Goal: Transaction & Acquisition: Download file/media

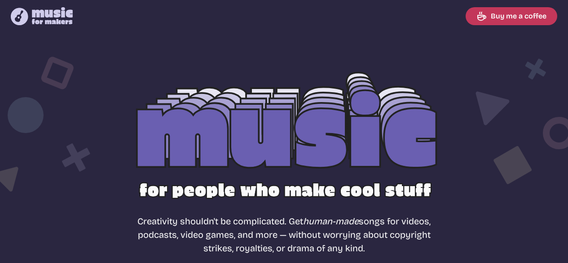
select select "most popular"
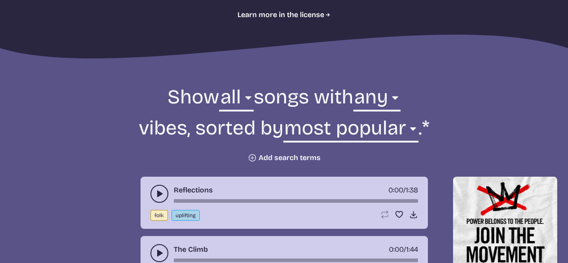
scroll to position [269, 0]
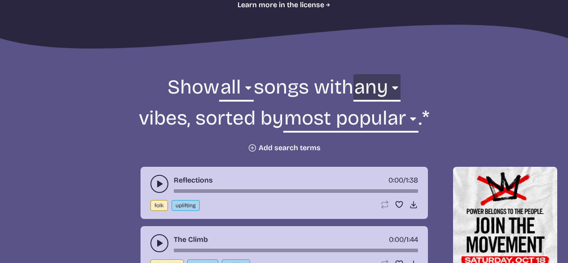
click at [398, 88] on select "any aggressive chill contemplative dark dramatic easygoing energizing happy ser…" at bounding box center [376, 89] width 47 height 31
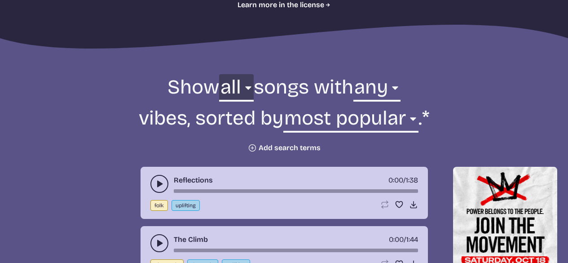
click at [239, 84] on select "all ambient cinematic electronic folk holiday jazz pop rock world" at bounding box center [236, 89] width 34 height 31
select select "electronic"
click at [219, 74] on select "all ambient cinematic electronic folk holiday jazz pop rock world" at bounding box center [236, 89] width 34 height 31
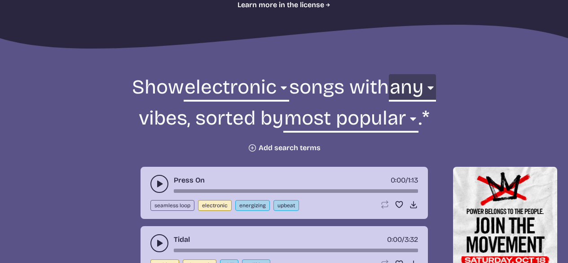
click at [420, 89] on select "any aggressive chill contemplative dark dramatic easygoing energizing happy ser…" at bounding box center [412, 89] width 47 height 31
click at [389, 74] on select "any aggressive chill contemplative dark dramatic easygoing energizing happy ser…" at bounding box center [412, 89] width 47 height 31
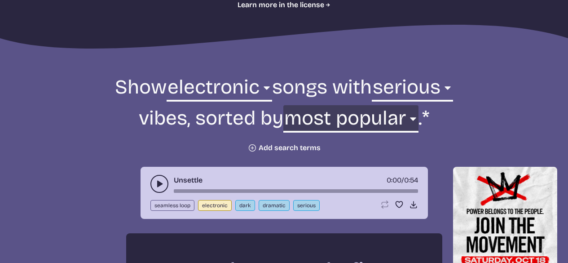
click at [369, 120] on select "newest oldest most popular least popular name" at bounding box center [350, 120] width 135 height 31
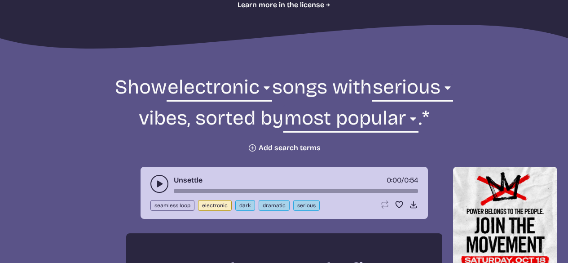
drag, startPoint x: 489, startPoint y: 126, endPoint x: 479, endPoint y: 133, distance: 12.1
click at [489, 125] on form "Show all ambient cinematic electronic folk holiday jazz pop rock world electron…" at bounding box center [284, 113] width 489 height 78
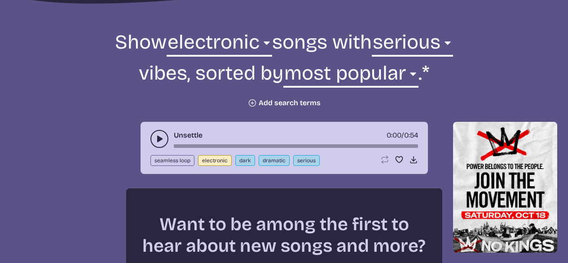
scroll to position [359, 0]
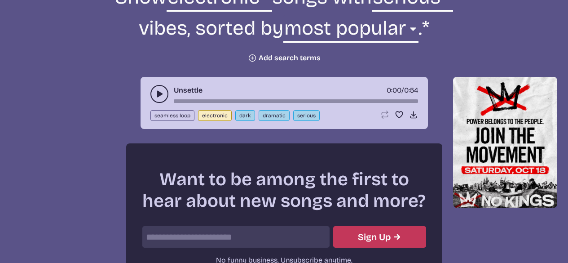
click at [158, 97] on icon "play-pause toggle" at bounding box center [159, 93] width 9 height 9
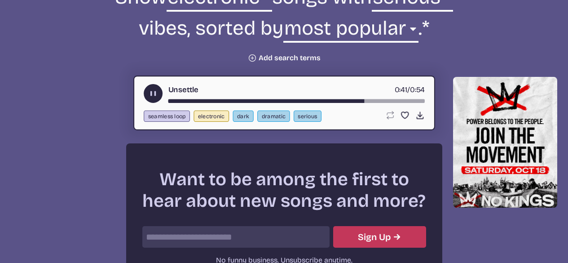
click at [151, 95] on use "play-pause toggle" at bounding box center [152, 93] width 9 height 9
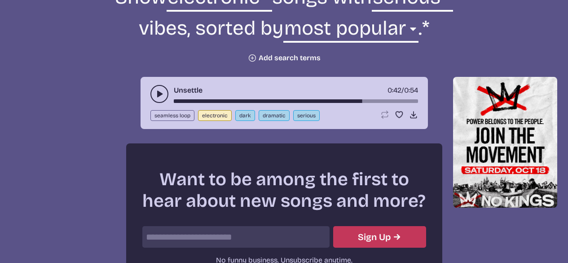
click at [158, 98] on icon "play-pause toggle" at bounding box center [159, 93] width 9 height 9
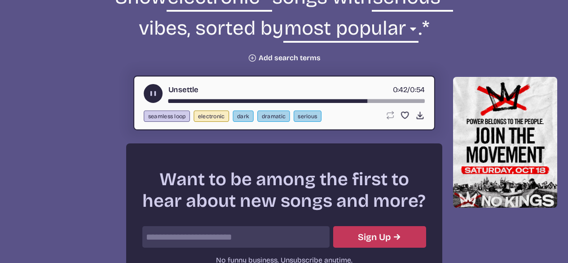
click at [158, 99] on button "play-pause toggle" at bounding box center [153, 93] width 19 height 19
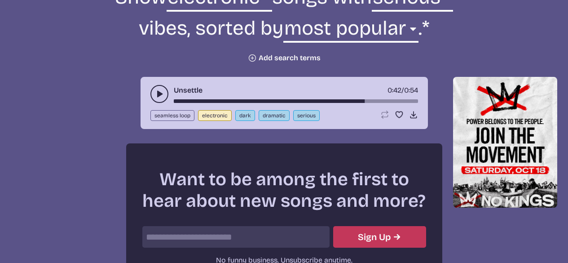
scroll to position [269, 0]
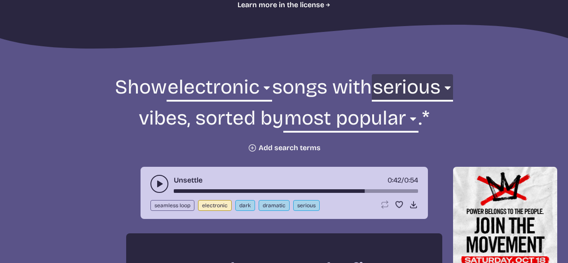
click at [440, 88] on select "any aggressive chill contemplative dark dramatic easygoing energizing happy ser…" at bounding box center [412, 89] width 81 height 31
click at [372, 74] on select "any aggressive chill contemplative dark dramatic easygoing energizing happy ser…" at bounding box center [412, 89] width 81 height 31
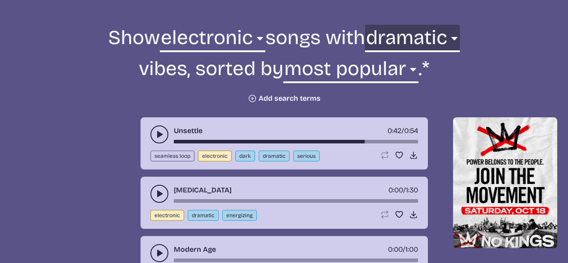
scroll to position [359, 0]
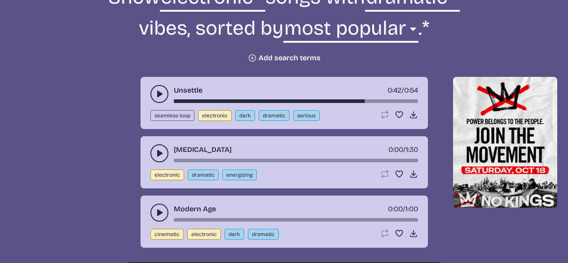
click at [164, 155] on button "play-pause toggle" at bounding box center [159, 153] width 18 height 18
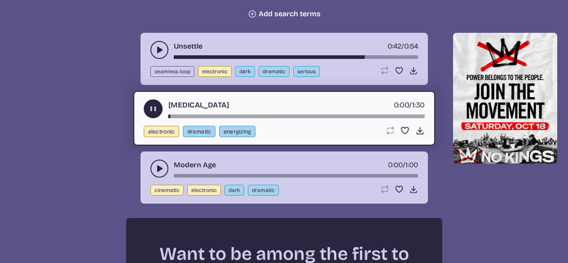
scroll to position [404, 0]
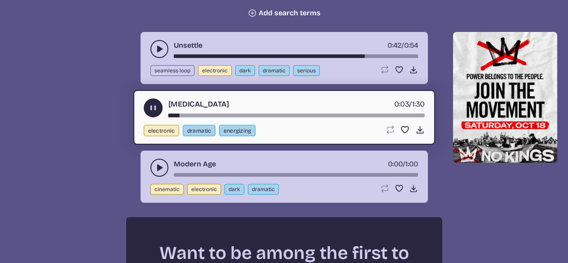
click at [158, 111] on icon "play-pause toggle" at bounding box center [152, 107] width 9 height 9
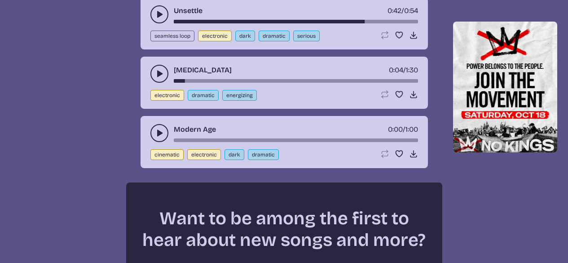
scroll to position [449, 0]
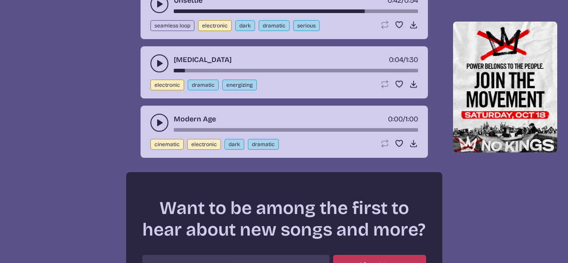
click at [159, 124] on use "play-pause toggle" at bounding box center [159, 122] width 9 height 9
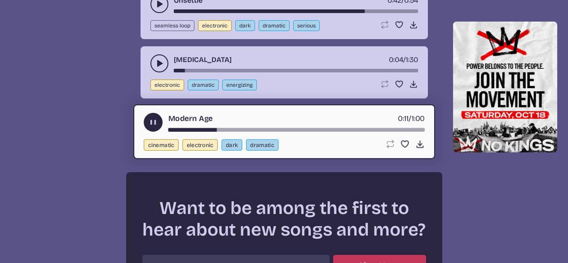
scroll to position [404, 0]
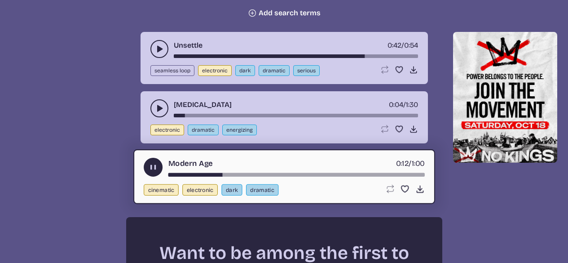
click at [148, 165] on icon "play-pause toggle" at bounding box center [152, 167] width 9 height 9
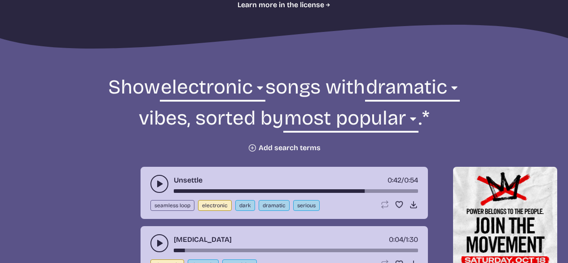
scroll to position [269, 0]
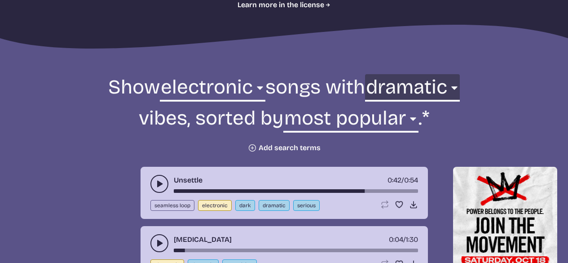
click at [421, 85] on select "any aggressive chill contemplative dark dramatic easygoing energizing happy ser…" at bounding box center [412, 89] width 95 height 31
click at [393, 74] on select "any aggressive chill contemplative dark dramatic easygoing energizing happy ser…" at bounding box center [412, 89] width 95 height 31
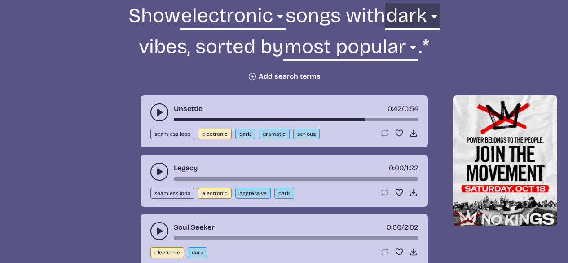
scroll to position [359, 0]
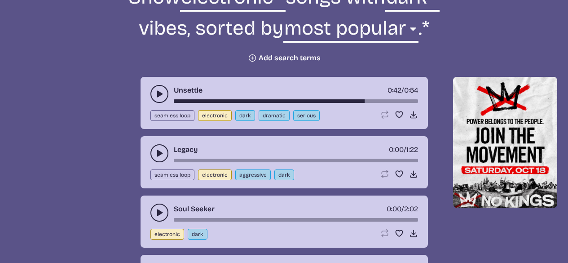
click at [154, 150] on button "play-pause toggle" at bounding box center [159, 153] width 18 height 18
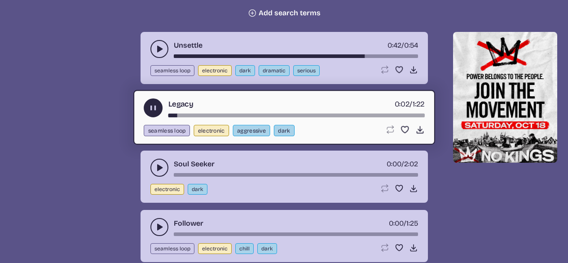
scroll to position [449, 0]
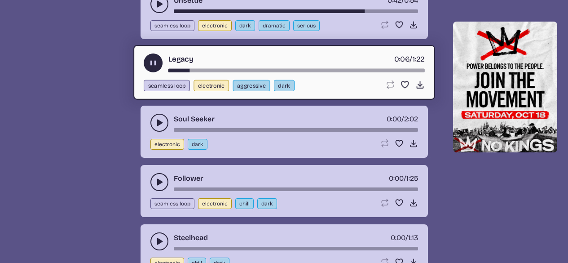
click at [269, 71] on div "song-time-bar" at bounding box center [296, 71] width 256 height 4
click at [295, 69] on div "song-time-bar" at bounding box center [296, 71] width 256 height 4
click at [155, 63] on use "play-pause toggle" at bounding box center [152, 62] width 9 height 9
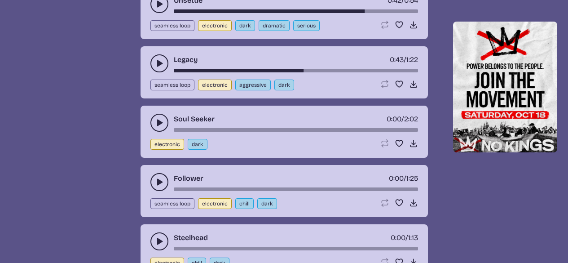
click at [156, 117] on button "play-pause toggle" at bounding box center [159, 123] width 18 height 18
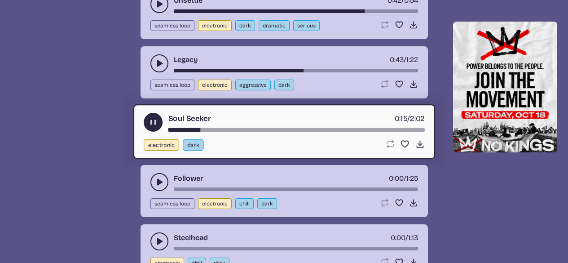
click at [262, 128] on div "song-time-bar" at bounding box center [296, 130] width 256 height 4
click at [293, 128] on div "song-time-bar" at bounding box center [296, 130] width 256 height 4
click at [151, 122] on use "play-pause toggle" at bounding box center [152, 122] width 9 height 9
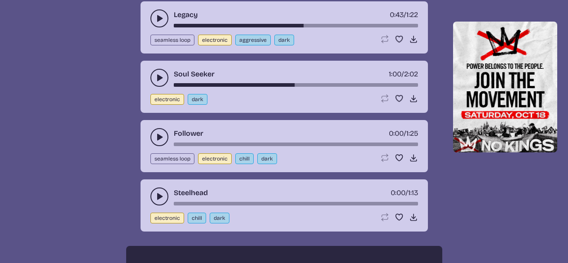
scroll to position [539, 0]
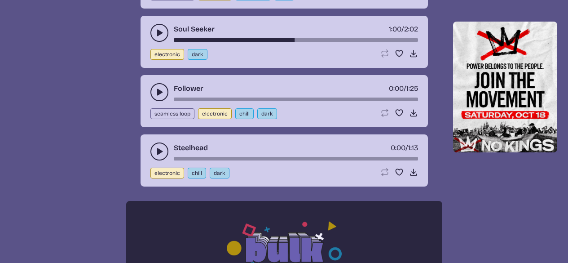
click at [159, 93] on use "play-pause toggle" at bounding box center [159, 92] width 9 height 9
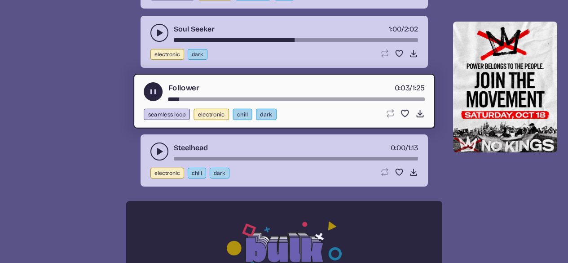
click at [198, 100] on div "song-time-bar" at bounding box center [296, 99] width 256 height 4
click at [217, 97] on div "Follower 0:10 / 1:25" at bounding box center [284, 91] width 281 height 19
click at [258, 98] on div "song-time-bar" at bounding box center [296, 99] width 256 height 4
click at [288, 99] on div "song-time-bar" at bounding box center [296, 99] width 256 height 4
click at [304, 99] on div "song-time-bar" at bounding box center [296, 99] width 256 height 4
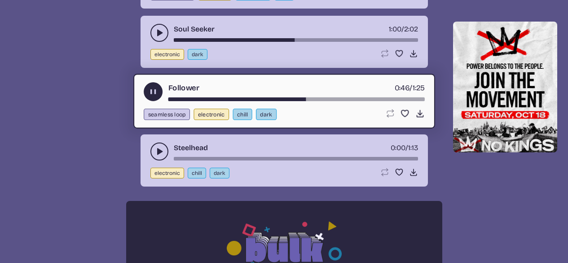
click at [149, 93] on icon "play-pause toggle" at bounding box center [152, 91] width 9 height 9
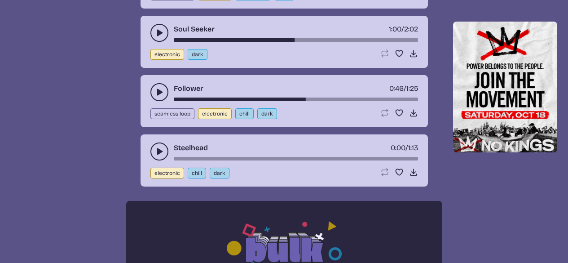
click at [156, 150] on icon "play-pause toggle" at bounding box center [159, 151] width 9 height 9
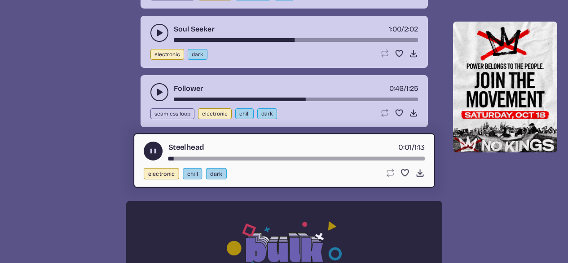
scroll to position [584, 0]
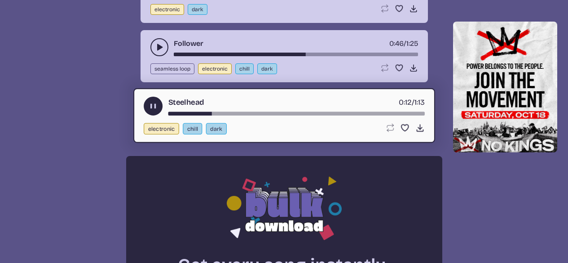
click at [252, 112] on div "Steelhead 0:12 / 1:13" at bounding box center [284, 106] width 281 height 19
drag, startPoint x: 285, startPoint y: 111, endPoint x: 301, endPoint y: 111, distance: 15.7
click at [286, 111] on div "Steelhead 0:12 / 1:13" at bounding box center [284, 106] width 281 height 19
click at [318, 113] on div "song-time-bar" at bounding box center [296, 114] width 256 height 4
click at [154, 109] on use "play-pause toggle" at bounding box center [152, 106] width 9 height 9
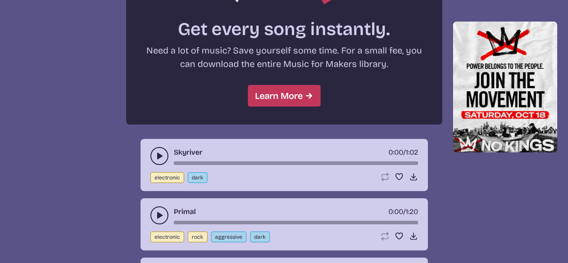
scroll to position [853, 0]
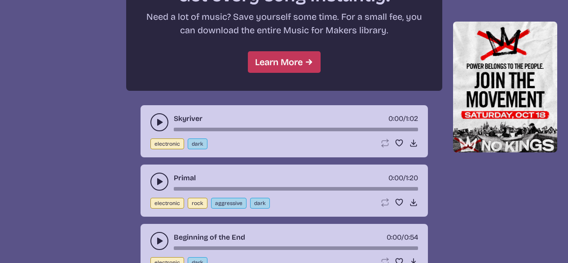
click at [150, 123] on button "play-pause toggle" at bounding box center [159, 122] width 18 height 18
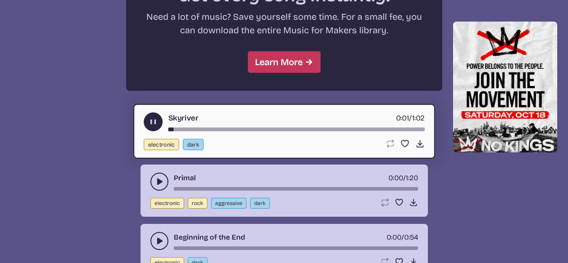
scroll to position [898, 0]
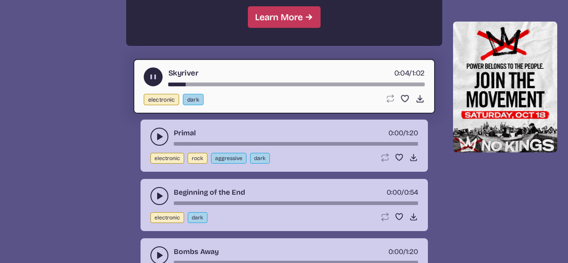
click at [221, 85] on div "song-time-bar" at bounding box center [296, 85] width 256 height 4
click at [156, 137] on icon "play-pause toggle" at bounding box center [159, 136] width 9 height 9
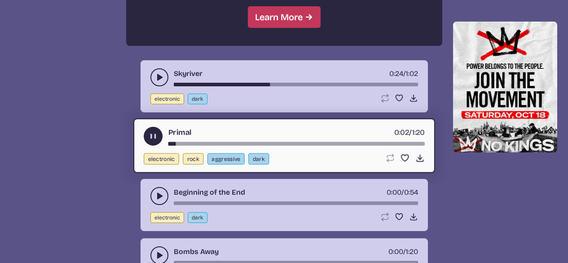
click at [219, 143] on div "song-time-bar" at bounding box center [296, 144] width 256 height 4
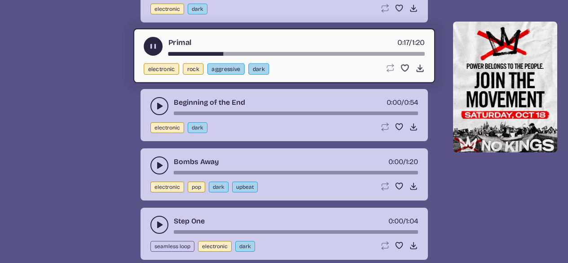
click at [159, 103] on icon "play-pause toggle" at bounding box center [159, 106] width 9 height 9
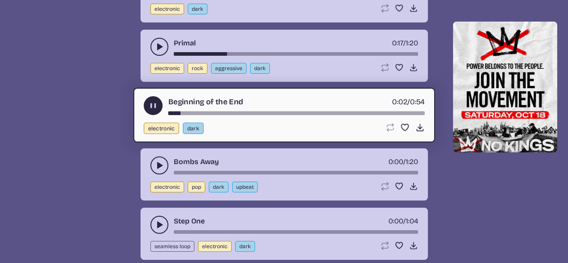
click at [158, 163] on use "play-pause toggle" at bounding box center [159, 165] width 9 height 9
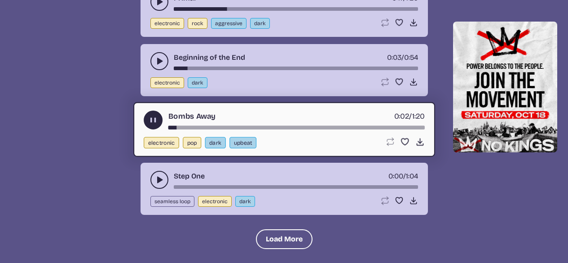
scroll to position [1078, 0]
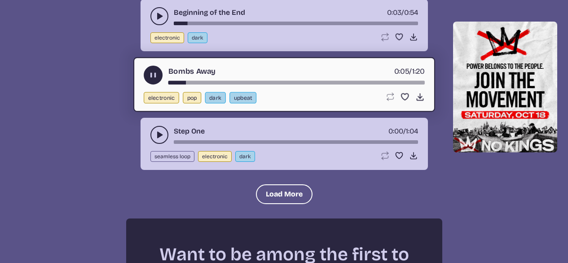
click at [213, 80] on div "Bombs Away 0:05 / 1:20" at bounding box center [284, 75] width 281 height 19
click at [214, 85] on div "Bombs Away 0:06 / 1:20 electronic pop dark upbeat Loop song Loop this song. Fav…" at bounding box center [284, 84] width 302 height 55
click at [217, 82] on div "song-time-bar" at bounding box center [296, 83] width 256 height 4
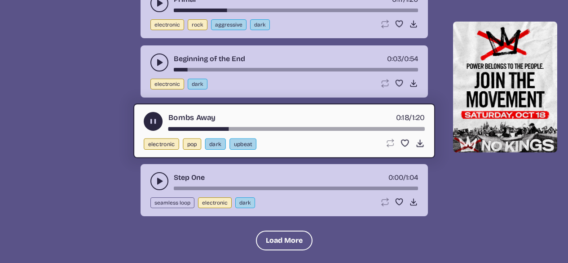
scroll to position [1033, 0]
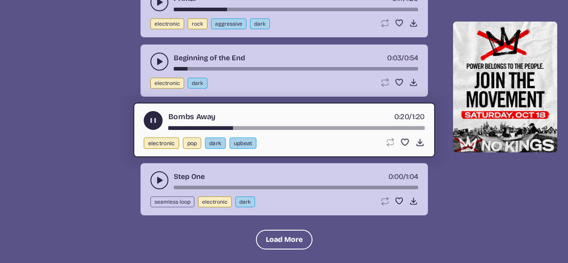
click at [151, 180] on button "play-pause toggle" at bounding box center [159, 180] width 18 height 18
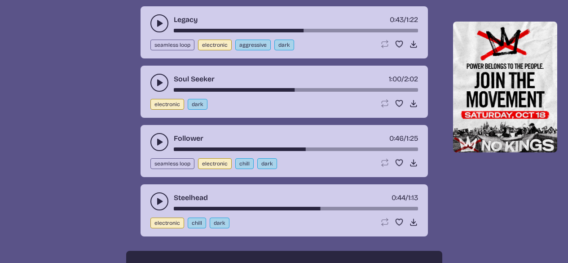
scroll to position [314, 0]
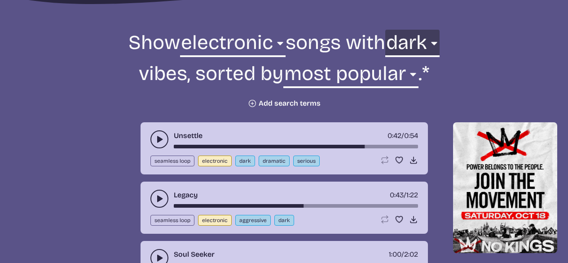
click at [418, 48] on select "any aggressive chill contemplative dark dramatic easygoing energizing happy ser…" at bounding box center [412, 45] width 54 height 31
select select "serious"
click at [385, 30] on select "any aggressive chill contemplative dark dramatic easygoing energizing happy ser…" at bounding box center [412, 45] width 54 height 31
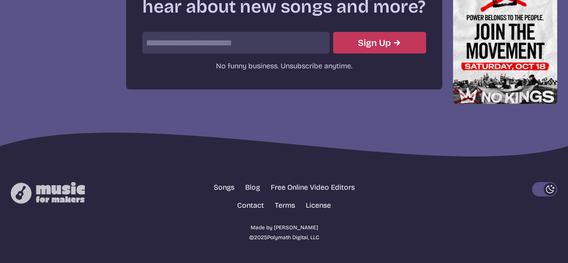
scroll to position [239, 0]
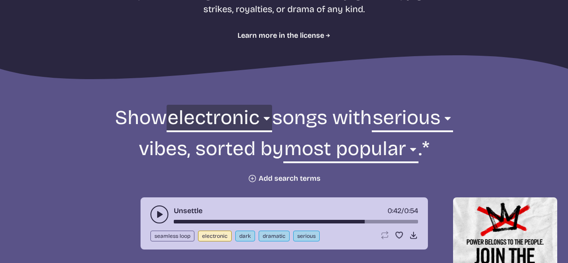
click at [240, 117] on select "all ambient cinematic electronic folk holiday jazz pop rock world" at bounding box center [220, 120] width 106 height 31
click at [183, 105] on select "all ambient cinematic electronic folk holiday jazz pop rock world" at bounding box center [220, 120] width 106 height 31
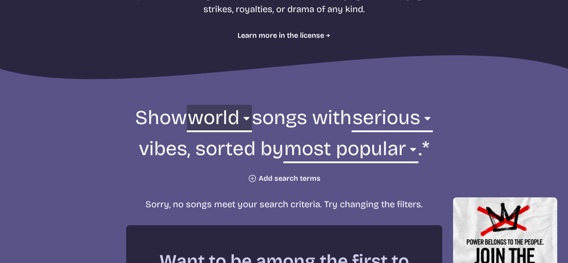
click at [199, 120] on select "all ambient cinematic electronic folk holiday jazz pop rock world" at bounding box center [219, 120] width 65 height 31
select select "all"
click at [199, 105] on select "all ambient cinematic electronic folk holiday jazz pop rock world" at bounding box center [219, 120] width 65 height 31
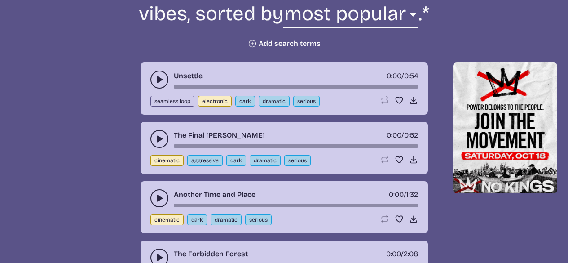
scroll to position [419, 0]
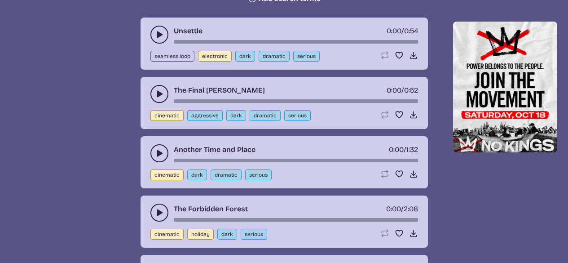
click at [159, 92] on use "play-pause toggle" at bounding box center [159, 93] width 9 height 9
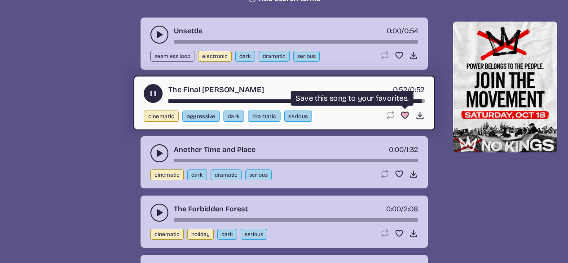
click at [405, 114] on use "Favorite" at bounding box center [404, 115] width 7 height 6
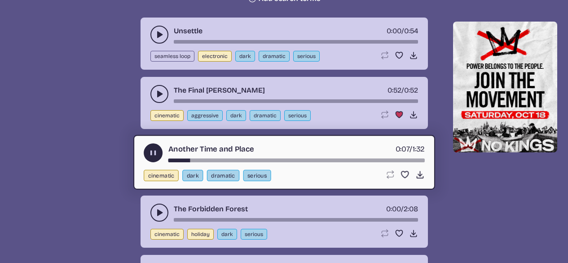
click at [151, 149] on icon "play-pause toggle" at bounding box center [152, 152] width 9 height 9
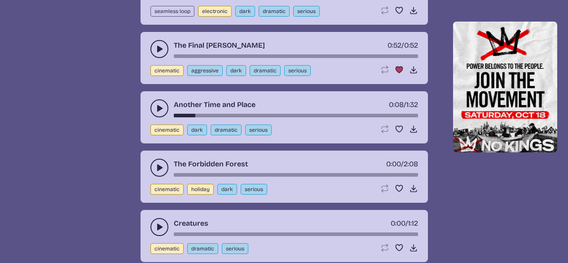
scroll to position [508, 0]
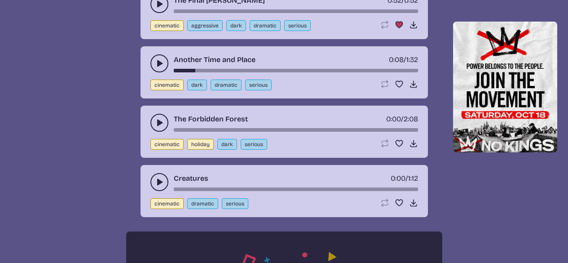
click at [156, 124] on icon "play-pause toggle" at bounding box center [159, 122] width 9 height 9
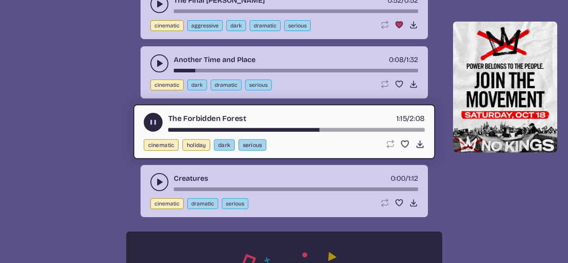
click at [146, 120] on button "play-pause toggle" at bounding box center [153, 122] width 19 height 19
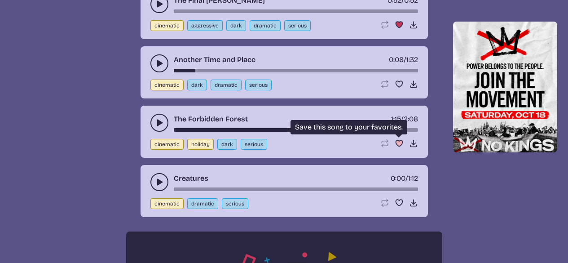
click at [398, 141] on use "Favorite" at bounding box center [399, 143] width 7 height 6
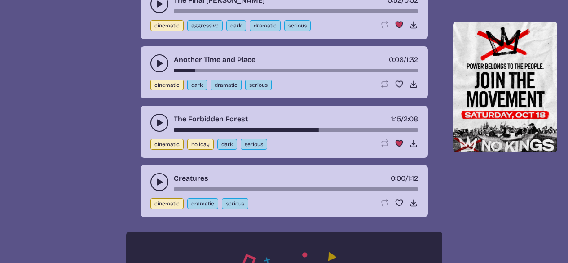
scroll to position [464, 0]
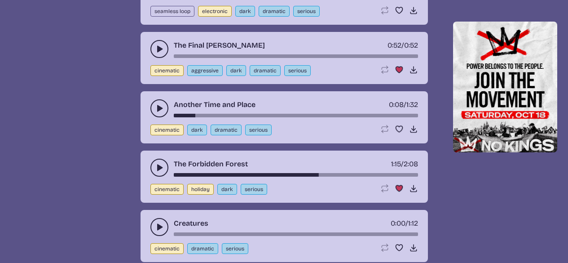
click at [160, 49] on use "play-pause toggle" at bounding box center [159, 48] width 9 height 9
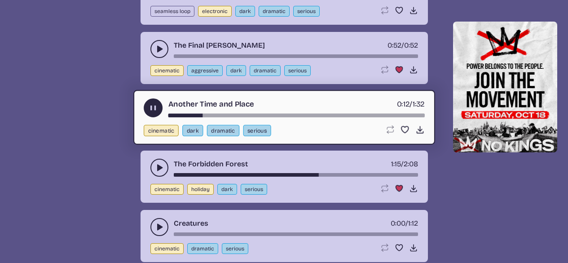
click at [156, 108] on use "play-pause toggle" at bounding box center [152, 107] width 9 height 9
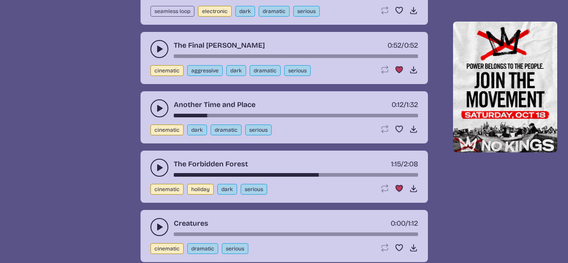
scroll to position [508, 0]
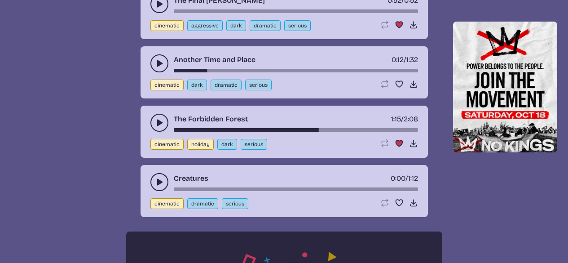
click at [156, 180] on icon "play-pause toggle" at bounding box center [159, 181] width 9 height 9
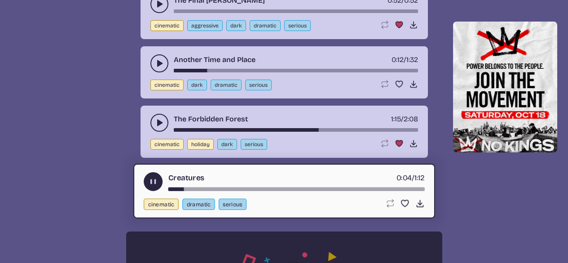
click at [199, 188] on div "song-time-bar" at bounding box center [296, 189] width 256 height 4
click at [235, 190] on div "song-time-bar" at bounding box center [296, 189] width 256 height 4
click at [273, 190] on div "song-time-bar" at bounding box center [296, 189] width 256 height 4
click at [150, 181] on use "play-pause toggle" at bounding box center [152, 181] width 9 height 9
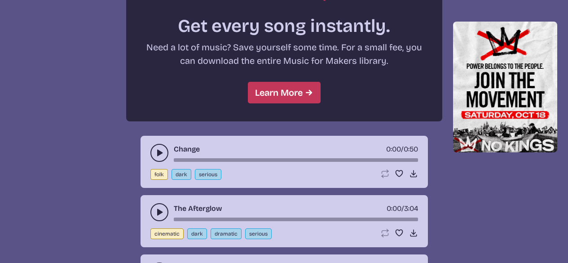
scroll to position [868, 0]
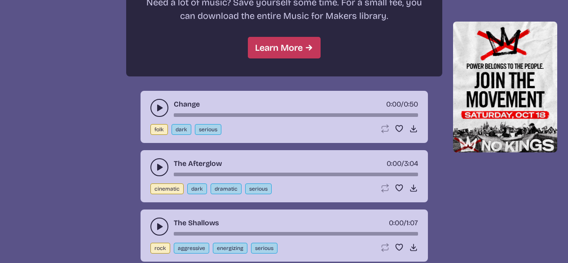
click at [155, 106] on icon "play-pause toggle" at bounding box center [159, 107] width 9 height 9
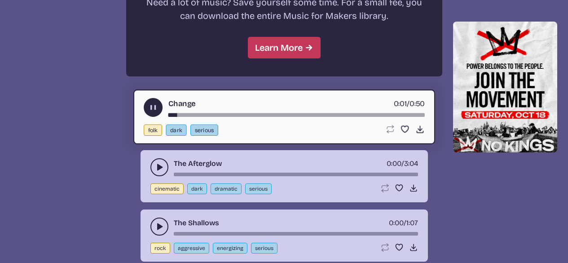
click at [158, 165] on use "play-pause toggle" at bounding box center [159, 167] width 9 height 9
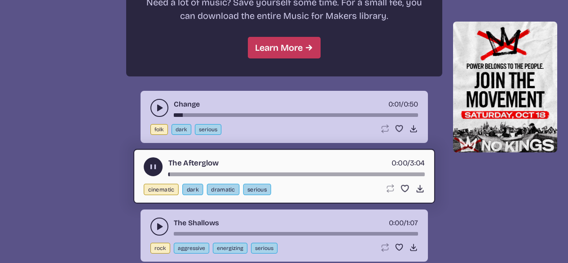
scroll to position [913, 0]
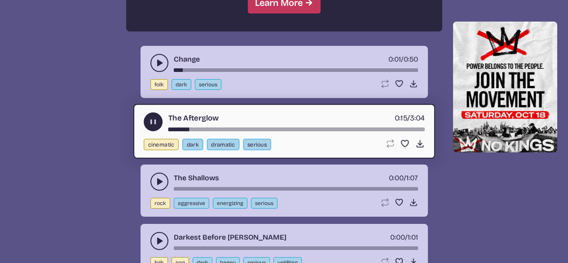
click at [226, 129] on div "song-time-bar" at bounding box center [296, 130] width 256 height 4
click at [199, 128] on div "song-time-bar" at bounding box center [296, 130] width 256 height 4
click at [327, 128] on div "song-time-bar" at bounding box center [296, 130] width 256 height 4
click at [309, 128] on div "song-time-bar" at bounding box center [296, 130] width 256 height 4
click at [295, 128] on div "song-time-bar" at bounding box center [296, 130] width 256 height 4
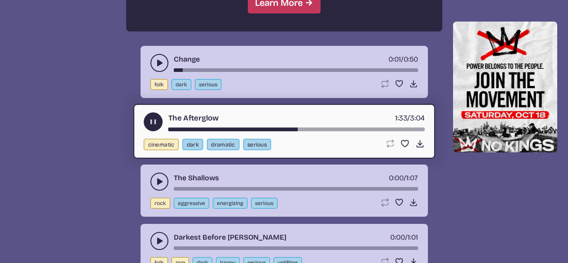
click at [285, 128] on div "song-time-bar" at bounding box center [296, 130] width 256 height 4
click at [270, 130] on div "song-time-bar" at bounding box center [296, 130] width 256 height 4
click at [268, 128] on div "song-time-bar" at bounding box center [296, 130] width 256 height 4
click at [190, 129] on div "song-time-bar" at bounding box center [296, 130] width 256 height 4
click at [156, 121] on use "play-pause toggle" at bounding box center [152, 121] width 9 height 9
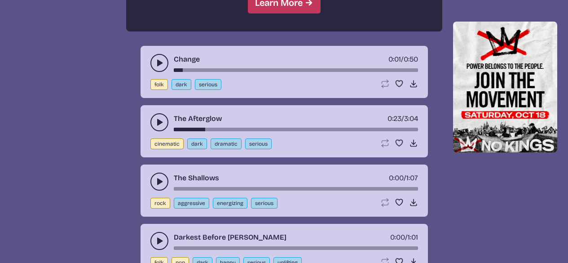
drag, startPoint x: 203, startPoint y: 128, endPoint x: 194, endPoint y: 128, distance: 8.1
click at [194, 128] on div "song-time-bar" at bounding box center [296, 130] width 244 height 4
click at [157, 119] on use "play-pause toggle" at bounding box center [159, 122] width 9 height 9
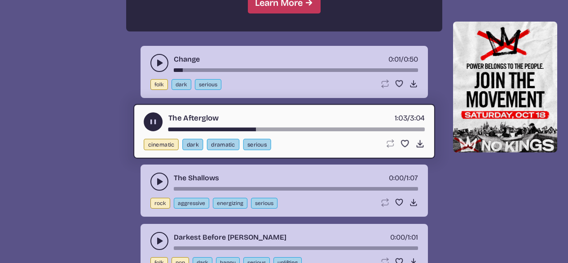
click at [155, 121] on use "play-pause toggle" at bounding box center [152, 121] width 9 height 9
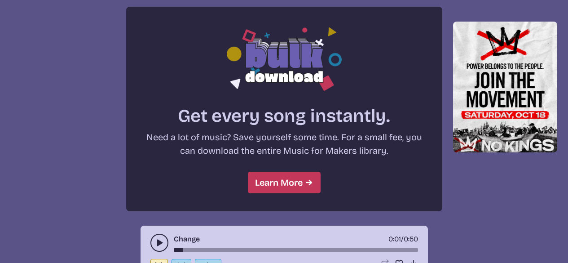
scroll to position [598, 0]
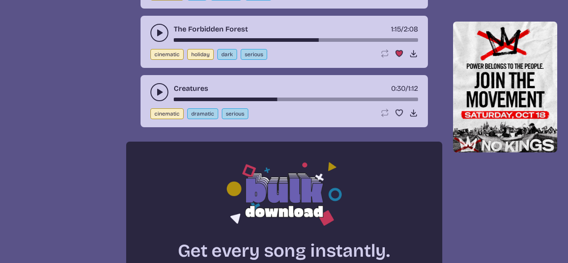
click at [156, 31] on icon "play-pause toggle" at bounding box center [159, 32] width 9 height 9
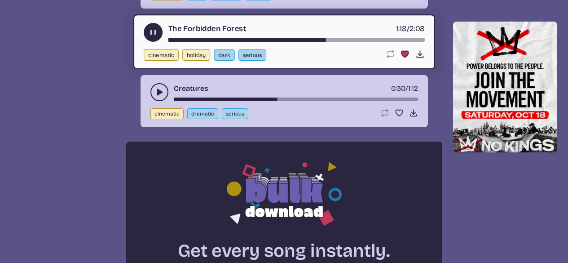
drag, startPoint x: 211, startPoint y: 39, endPoint x: 174, endPoint y: 38, distance: 36.4
click at [178, 39] on div "song-time-bar" at bounding box center [296, 40] width 256 height 4
click at [172, 38] on div "song-time-bar" at bounding box center [296, 40] width 256 height 4
drag, startPoint x: 170, startPoint y: 39, endPoint x: 165, endPoint y: 40, distance: 5.0
click at [165, 40] on div "The Forbidden Forest 0:02 / 2:08" at bounding box center [284, 32] width 281 height 19
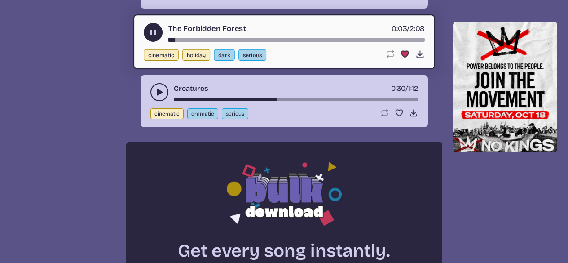
drag, startPoint x: 171, startPoint y: 39, endPoint x: 151, endPoint y: 39, distance: 19.8
click at [151, 39] on div "The Forbidden Forest 0:03 / 2:08" at bounding box center [284, 32] width 281 height 19
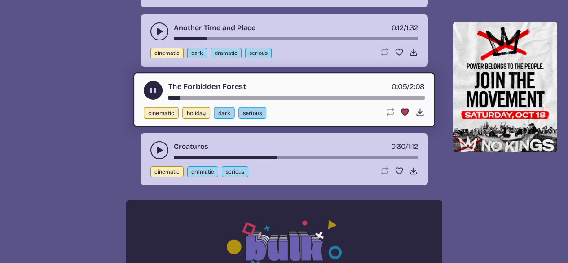
scroll to position [464, 0]
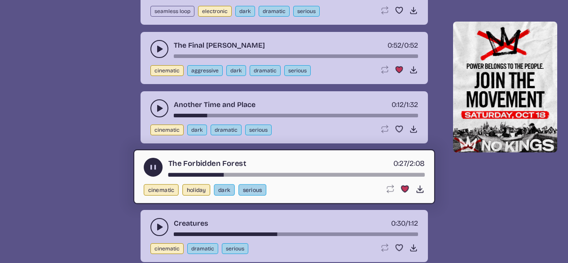
click at [152, 170] on use "play-pause toggle" at bounding box center [152, 167] width 9 height 9
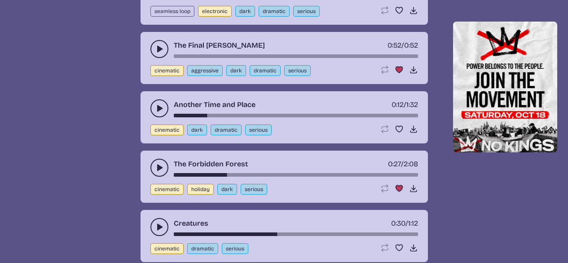
scroll to position [419, 0]
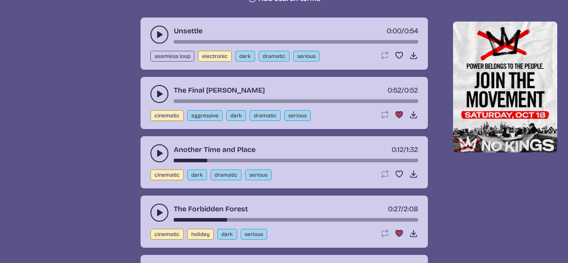
click at [157, 91] on icon "play-pause toggle" at bounding box center [159, 93] width 9 height 9
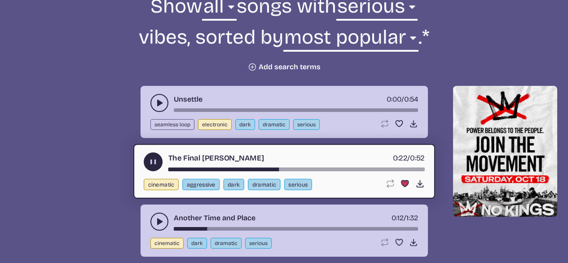
scroll to position [329, 0]
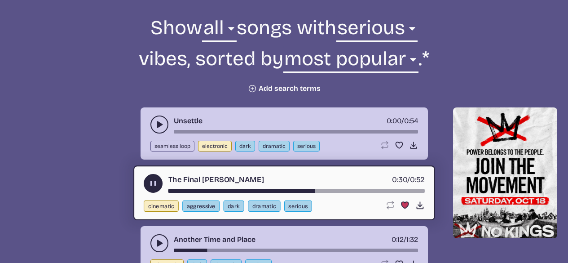
click at [151, 181] on use "play-pause toggle" at bounding box center [152, 183] width 9 height 9
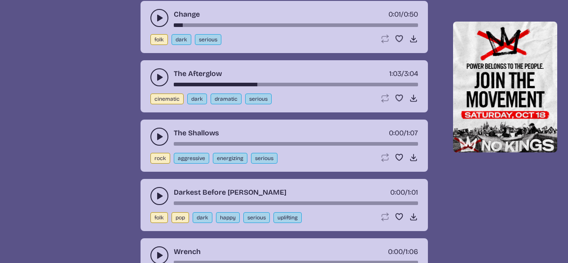
scroll to position [1003, 0]
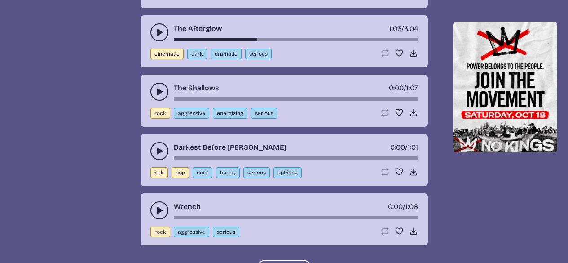
click at [160, 212] on icon "play-pause toggle" at bounding box center [159, 210] width 9 height 9
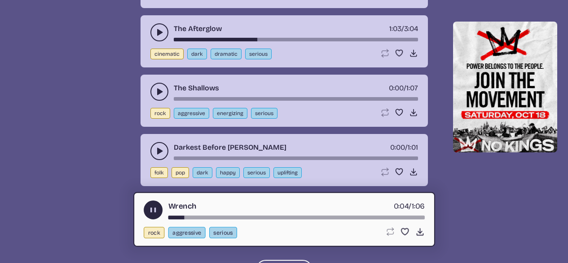
click at [302, 217] on div "song-time-bar" at bounding box center [296, 218] width 256 height 4
click at [364, 218] on div "song-time-bar" at bounding box center [296, 218] width 256 height 4
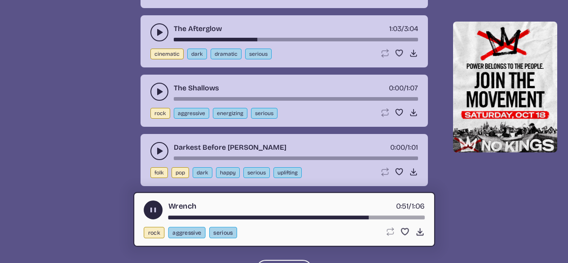
drag, startPoint x: 150, startPoint y: 208, endPoint x: 156, endPoint y: 199, distance: 11.0
click at [150, 208] on use "play-pause toggle" at bounding box center [152, 209] width 9 height 9
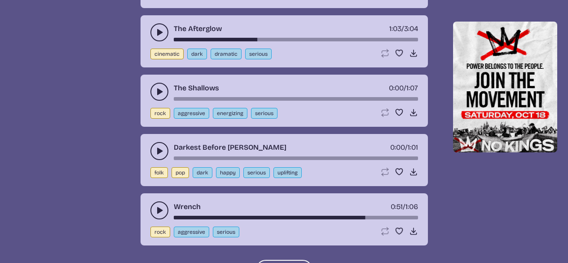
click at [159, 90] on use "play-pause toggle" at bounding box center [159, 91] width 9 height 9
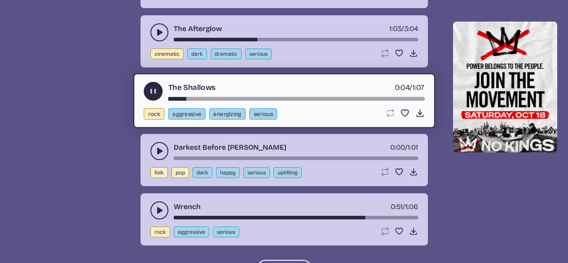
click at [159, 151] on use "play-pause toggle" at bounding box center [159, 150] width 9 height 9
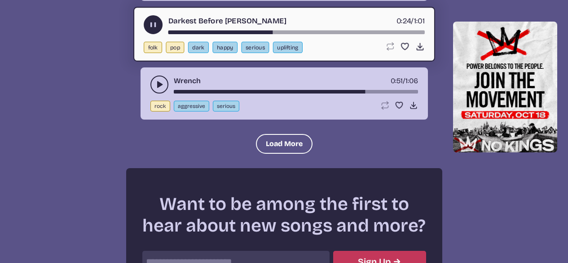
scroll to position [1137, 0]
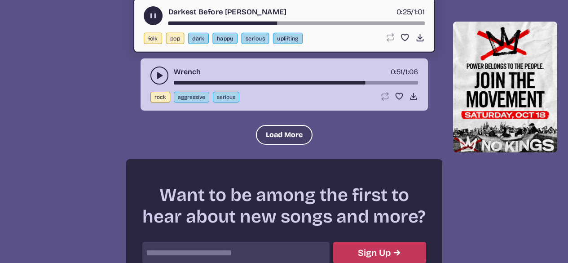
click at [283, 134] on button "Load More" at bounding box center [284, 135] width 57 height 20
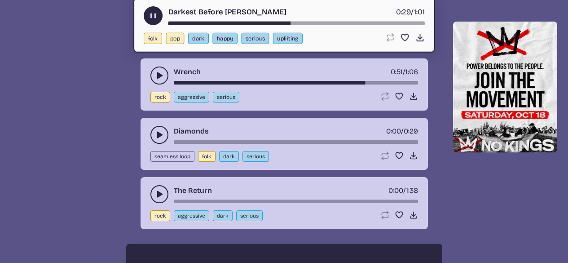
click at [160, 136] on use "play-pause toggle" at bounding box center [159, 134] width 9 height 9
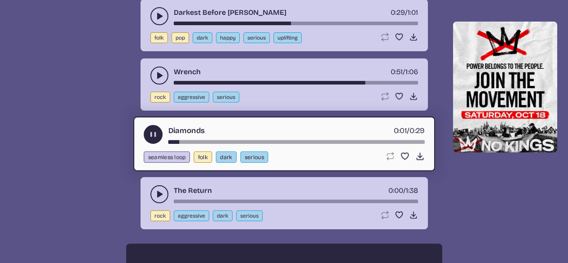
click at [155, 187] on button "play-pause toggle" at bounding box center [159, 194] width 18 height 18
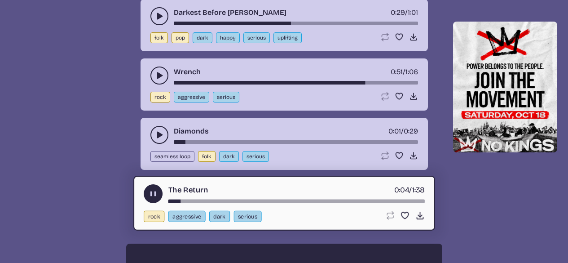
click at [199, 199] on div "song-time-bar" at bounding box center [296, 201] width 256 height 4
click at [237, 202] on div "song-time-bar" at bounding box center [296, 201] width 256 height 4
click at [264, 201] on div "song-time-bar" at bounding box center [296, 201] width 256 height 4
click at [150, 195] on use "play-pause toggle" at bounding box center [152, 193] width 9 height 9
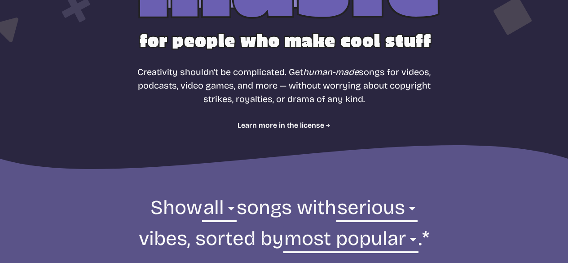
scroll to position [239, 0]
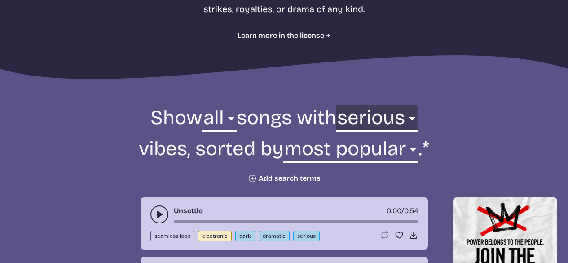
click at [390, 119] on select "any aggressive chill contemplative dark dramatic easygoing energizing happy ser…" at bounding box center [376, 120] width 81 height 31
select select "dark"
click at [357, 105] on select "any aggressive chill contemplative dark dramatic easygoing energizing happy ser…" at bounding box center [376, 120] width 81 height 31
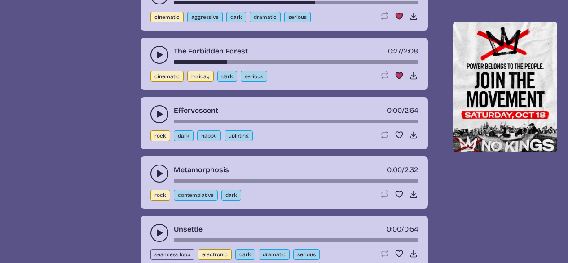
scroll to position [464, 0]
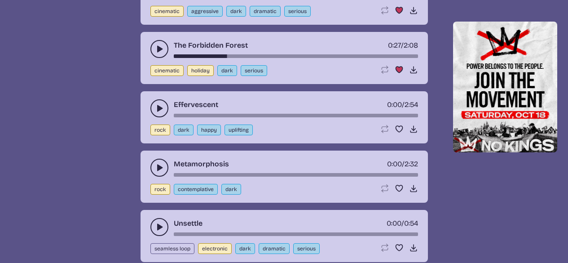
click at [159, 109] on use "play-pause toggle" at bounding box center [159, 108] width 9 height 9
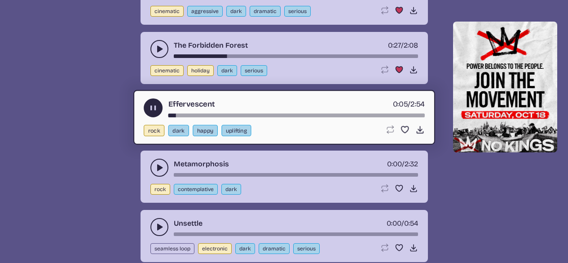
click at [153, 168] on button "play-pause toggle" at bounding box center [159, 168] width 18 height 18
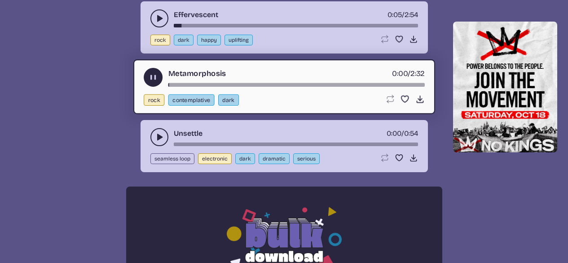
scroll to position [553, 0]
click at [159, 135] on use "play-pause toggle" at bounding box center [159, 137] width 9 height 9
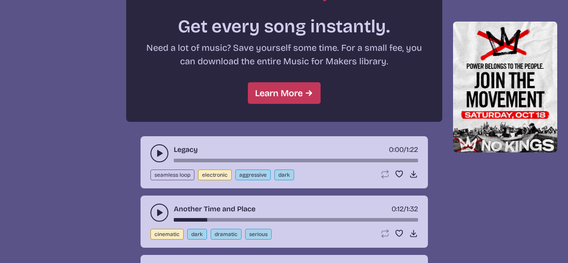
scroll to position [823, 0]
click at [157, 155] on icon "play-pause toggle" at bounding box center [159, 152] width 9 height 9
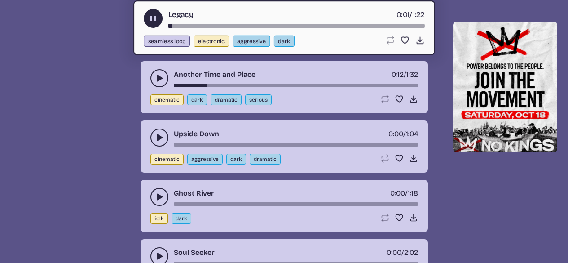
scroll to position [958, 0]
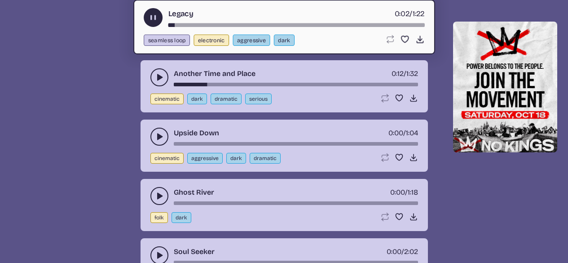
click at [216, 27] on div "Legacy 0:02 / 1:22 seamless loop electronic aggressive dark Loop song Loop this…" at bounding box center [284, 27] width 302 height 55
click at [221, 24] on div "song-time-bar" at bounding box center [296, 25] width 256 height 4
click at [157, 139] on use "play-pause toggle" at bounding box center [159, 136] width 9 height 9
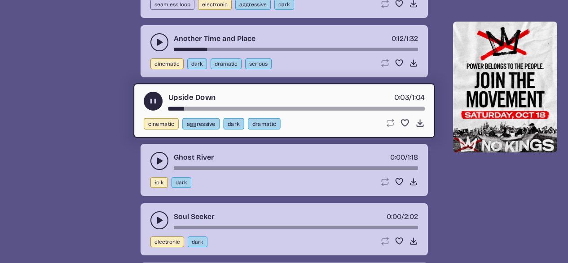
scroll to position [1003, 0]
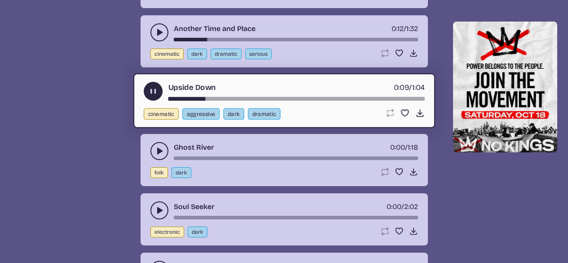
click at [282, 94] on div "Upside Down 0:09 / 1:04" at bounding box center [284, 91] width 281 height 19
click at [286, 99] on div "song-time-bar" at bounding box center [296, 99] width 256 height 4
click at [157, 149] on use "play-pause toggle" at bounding box center [159, 150] width 9 height 9
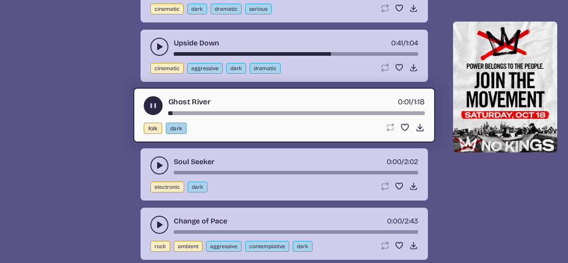
scroll to position [1092, 0]
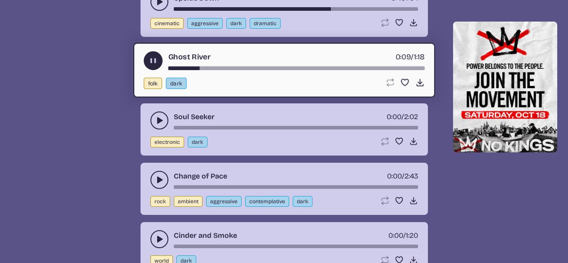
click at [281, 68] on div "song-time-bar" at bounding box center [296, 68] width 256 height 4
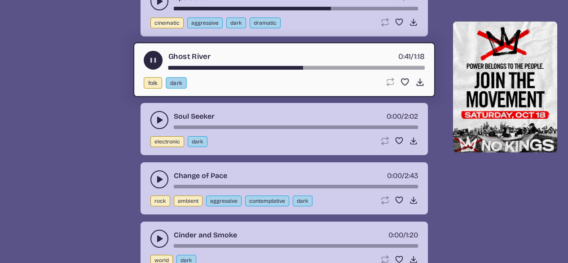
scroll to position [1182, 0]
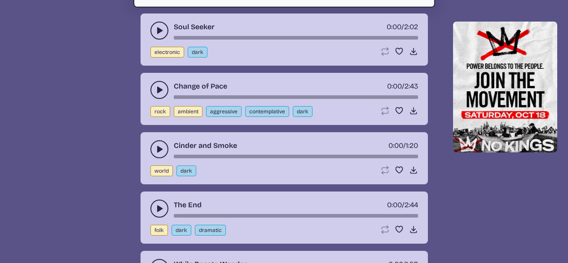
click at [160, 93] on icon "play-pause toggle" at bounding box center [159, 89] width 9 height 9
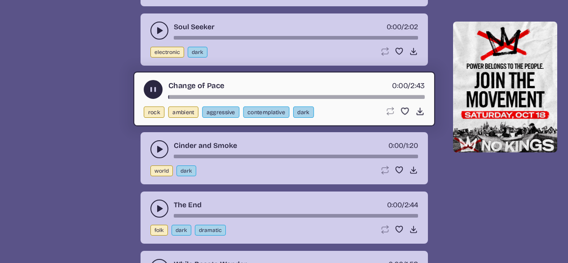
scroll to position [1227, 0]
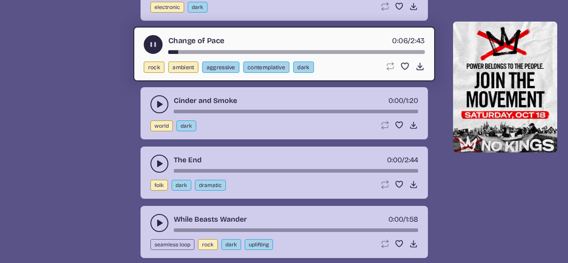
click at [192, 53] on div "song-time-bar" at bounding box center [296, 52] width 256 height 4
click at [206, 51] on div "song-time-bar" at bounding box center [296, 52] width 256 height 4
click at [237, 51] on div "song-time-bar" at bounding box center [296, 52] width 256 height 4
click at [280, 52] on div "song-time-bar" at bounding box center [296, 52] width 256 height 4
click at [335, 52] on div "song-time-bar" at bounding box center [296, 52] width 256 height 4
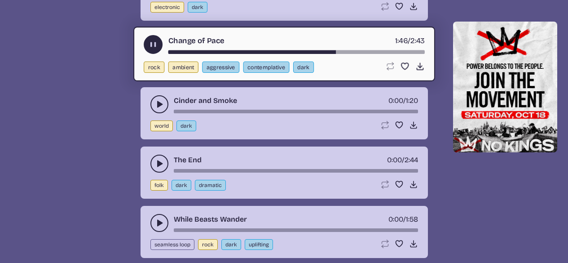
drag, startPoint x: 388, startPoint y: 51, endPoint x: 383, endPoint y: 48, distance: 5.9
click at [389, 50] on div "song-time-bar" at bounding box center [296, 52] width 256 height 4
click at [158, 102] on use "play-pause toggle" at bounding box center [159, 104] width 9 height 9
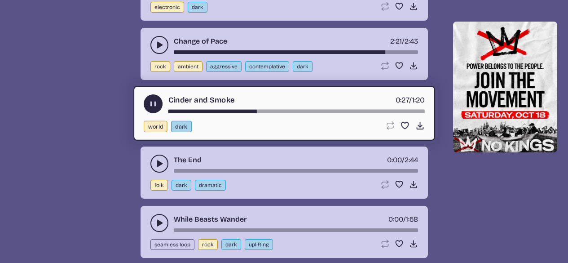
click at [364, 110] on div "song-time-bar" at bounding box center [296, 112] width 256 height 4
click at [159, 162] on use "play-pause toggle" at bounding box center [159, 163] width 9 height 9
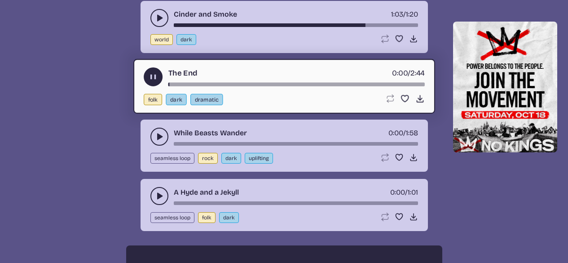
scroll to position [1317, 0]
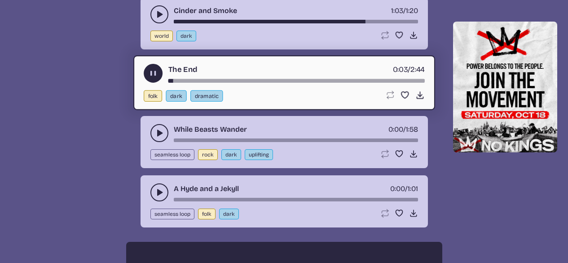
click at [195, 79] on div "song-time-bar" at bounding box center [296, 81] width 256 height 4
click at [243, 80] on div "song-time-bar" at bounding box center [296, 81] width 256 height 4
click at [157, 135] on icon "play-pause toggle" at bounding box center [159, 132] width 9 height 9
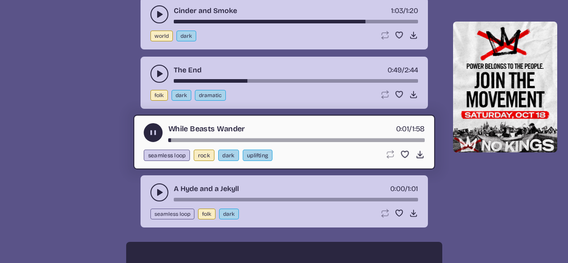
click at [208, 140] on div "song-time-bar" at bounding box center [296, 140] width 256 height 4
click at [240, 139] on div "song-time-bar" at bounding box center [296, 140] width 256 height 4
click at [151, 190] on button "play-pause toggle" at bounding box center [159, 192] width 18 height 18
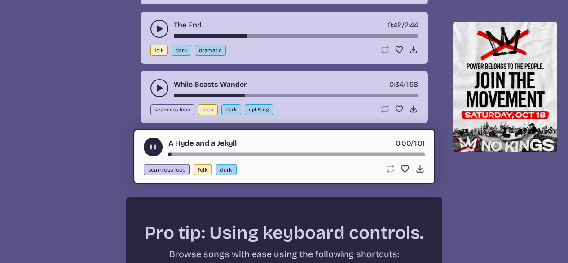
scroll to position [1407, 0]
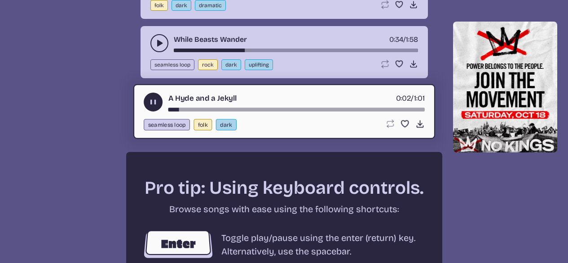
click at [220, 110] on div "song-time-bar" at bounding box center [296, 110] width 256 height 4
click at [284, 107] on div "A Hyde and a Jekyll 0:13 / 1:01" at bounding box center [284, 102] width 281 height 19
click at [413, 109] on div "song-time-bar" at bounding box center [296, 110] width 256 height 4
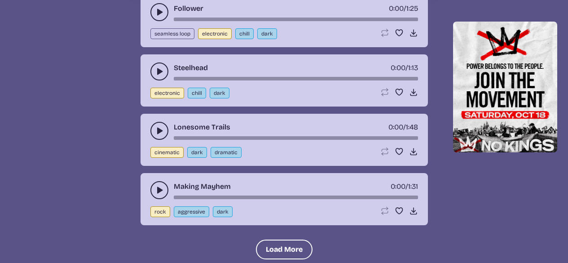
scroll to position [1856, 0]
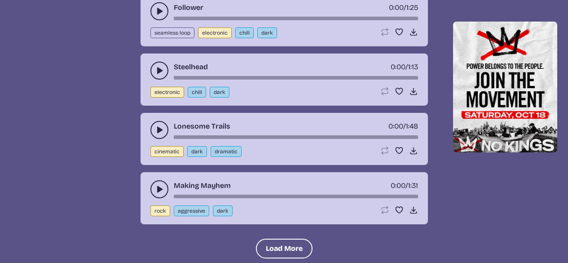
click at [159, 128] on use "play-pause toggle" at bounding box center [159, 129] width 9 height 9
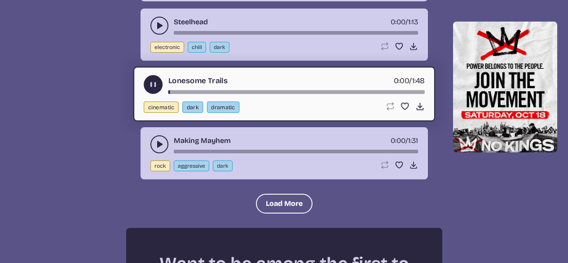
scroll to position [1946, 0]
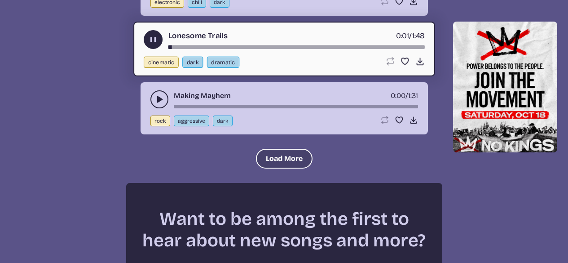
click at [285, 159] on button "Load More" at bounding box center [284, 159] width 57 height 20
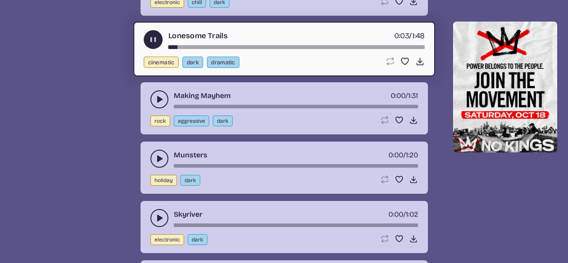
click at [263, 44] on div "Lonesome Trails 0:03 / 1:48" at bounding box center [284, 39] width 281 height 19
click at [159, 100] on use "play-pause toggle" at bounding box center [159, 99] width 9 height 9
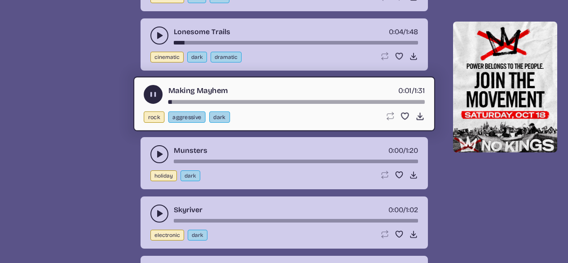
scroll to position [1991, 0]
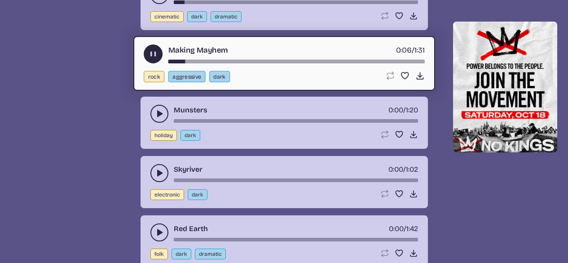
drag, startPoint x: 177, startPoint y: 61, endPoint x: 165, endPoint y: 61, distance: 12.1
click at [165, 61] on div "Making Mayhem 0:06 / 1:31" at bounding box center [284, 53] width 281 height 19
drag, startPoint x: 171, startPoint y: 60, endPoint x: 164, endPoint y: 61, distance: 7.3
click at [164, 61] on div "Making Mayhem 0:06 / 1:31" at bounding box center [284, 53] width 281 height 19
click at [173, 60] on div "song-time-bar" at bounding box center [296, 62] width 256 height 4
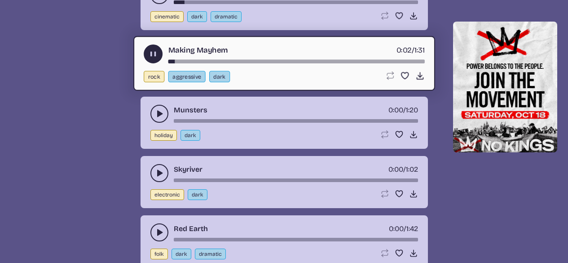
click at [171, 60] on div "song-time-bar" at bounding box center [296, 62] width 256 height 4
click at [171, 61] on div "song-time-bar" at bounding box center [296, 62] width 256 height 4
click at [161, 117] on icon "play-pause toggle" at bounding box center [159, 113] width 9 height 9
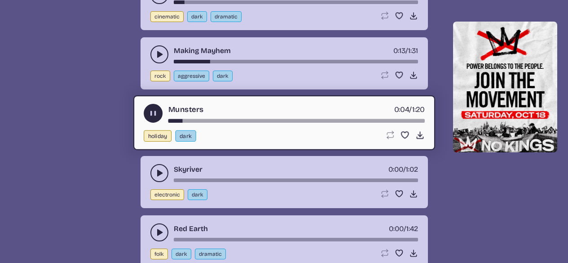
scroll to position [2036, 0]
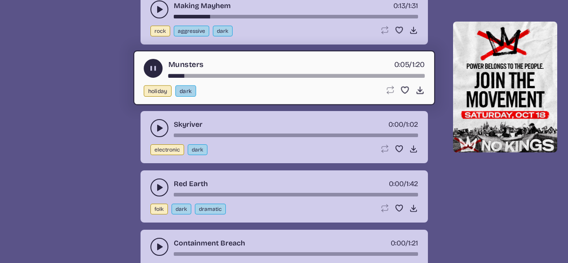
click at [161, 124] on icon "play-pause toggle" at bounding box center [159, 128] width 9 height 9
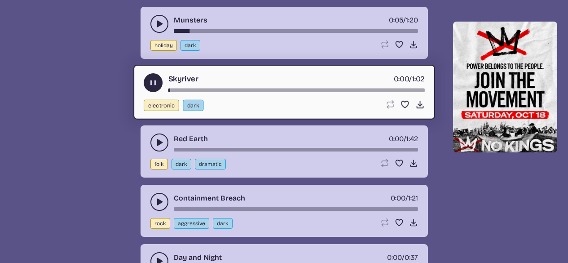
scroll to position [2125, 0]
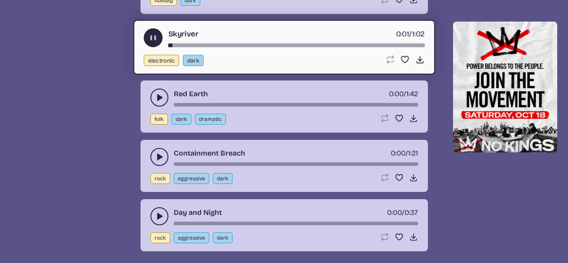
click at [157, 97] on icon "play-pause toggle" at bounding box center [159, 97] width 9 height 9
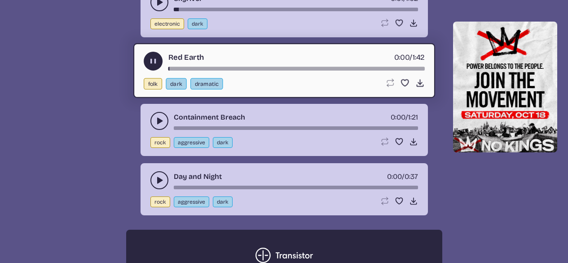
scroll to position [2170, 0]
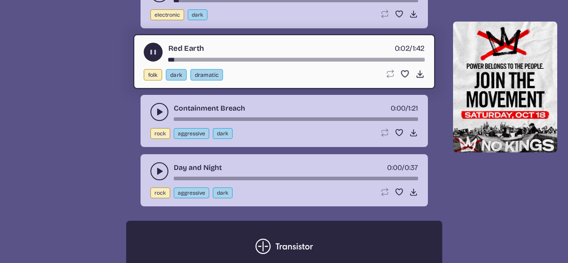
click at [155, 112] on icon "play-pause toggle" at bounding box center [159, 111] width 9 height 9
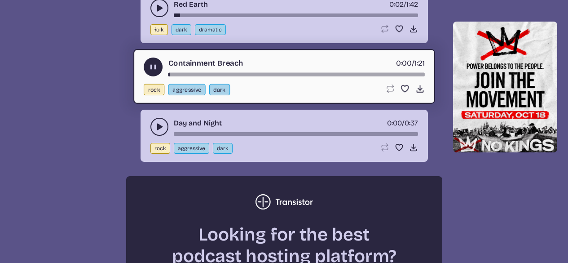
scroll to position [2215, 0]
click at [165, 128] on button "play-pause toggle" at bounding box center [159, 126] width 18 height 18
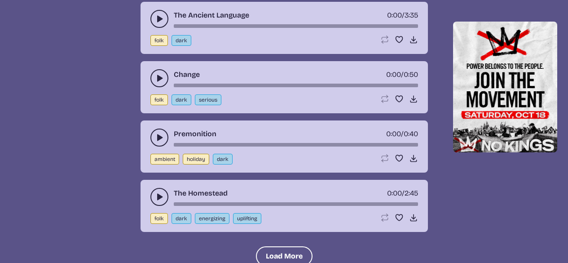
scroll to position [2754, 0]
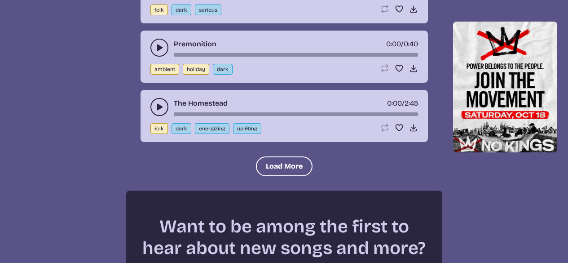
click at [159, 111] on icon "play-pause toggle" at bounding box center [159, 106] width 9 height 9
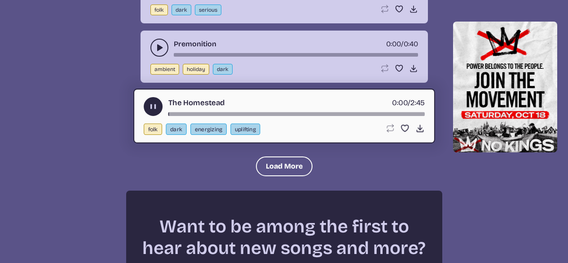
click at [161, 45] on icon "play-pause toggle" at bounding box center [159, 47] width 9 height 9
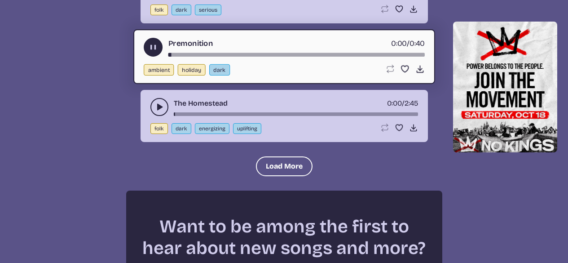
scroll to position [2664, 0]
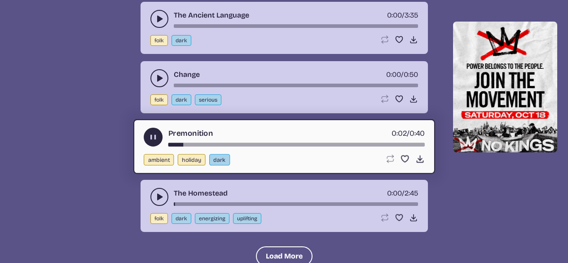
click at [160, 80] on icon "play-pause toggle" at bounding box center [159, 78] width 9 height 9
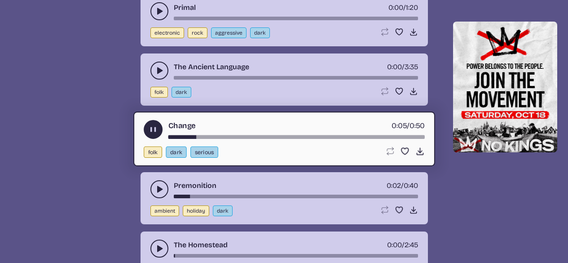
scroll to position [2650, 0]
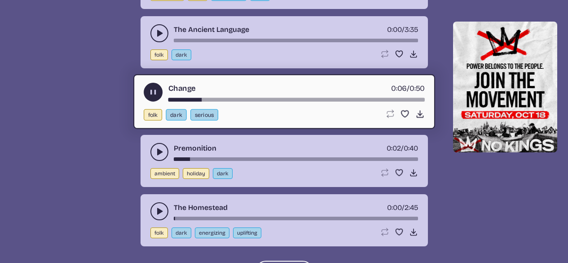
click at [153, 90] on icon "play-pause toggle" at bounding box center [152, 91] width 9 height 9
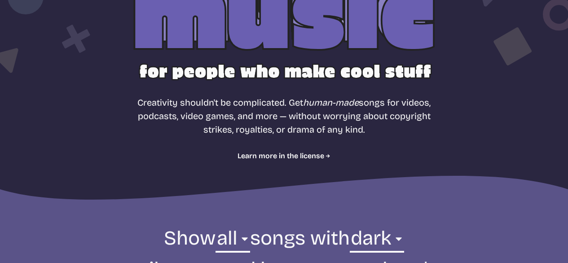
scroll to position [0, 0]
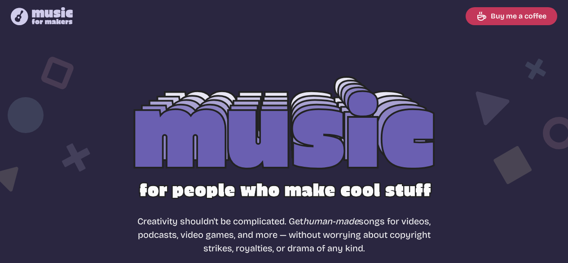
drag, startPoint x: 92, startPoint y: 168, endPoint x: 103, endPoint y: -3, distance: 171.5
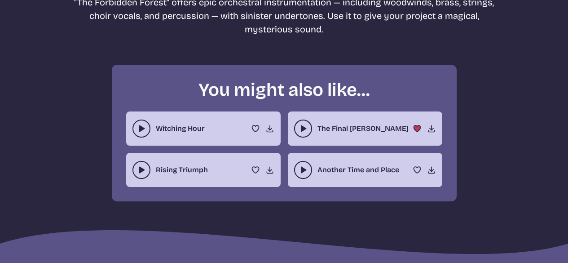
scroll to position [314, 0]
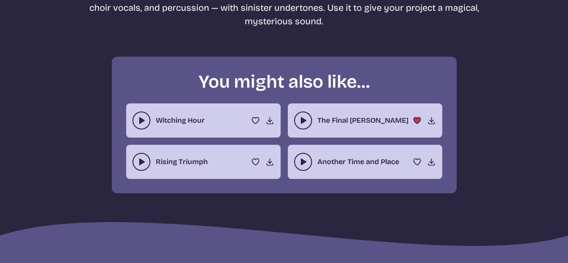
click at [142, 119] on use "play-pause toggle" at bounding box center [141, 120] width 9 height 9
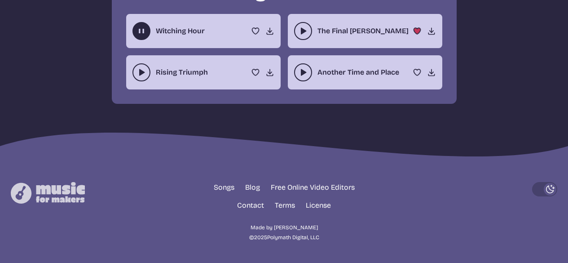
scroll to position [359, 0]
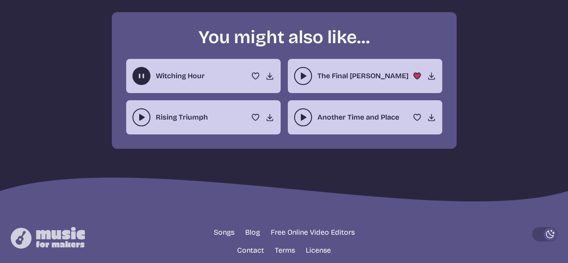
click at [140, 115] on use "play-pause toggle" at bounding box center [141, 117] width 9 height 9
click at [300, 115] on icon "play-pause toggle" at bounding box center [303, 117] width 9 height 9
click at [302, 119] on use "play-pause toggle" at bounding box center [303, 117] width 9 height 9
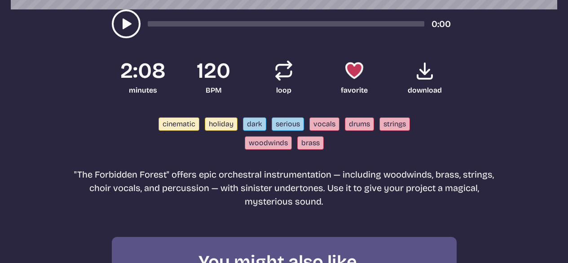
scroll to position [0, 0]
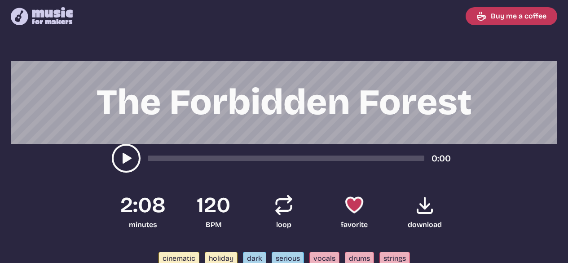
click at [134, 159] on button "play-pause toggle" at bounding box center [126, 158] width 29 height 29
click at [376, 158] on div "song-time-bar" at bounding box center [286, 157] width 277 height 5
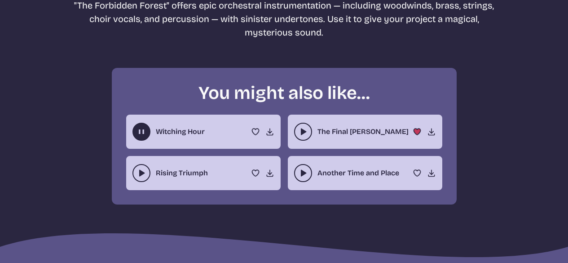
click at [139, 133] on use "play-pause toggle" at bounding box center [141, 131] width 9 height 9
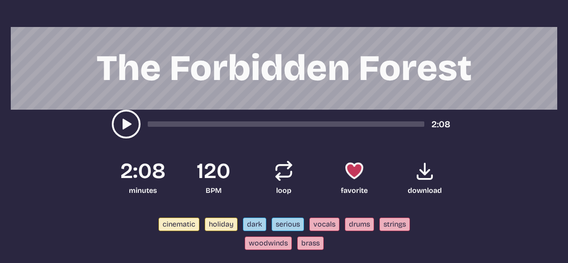
scroll to position [34, 0]
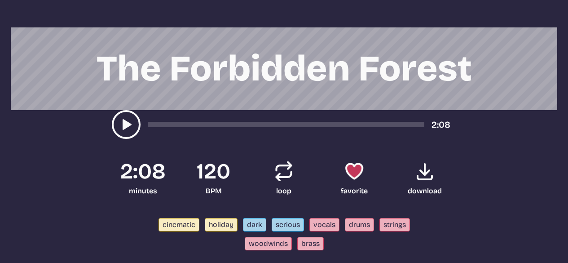
click at [375, 121] on div "2:08" at bounding box center [284, 124] width 345 height 29
click at [376, 124] on div "song-time-bar" at bounding box center [286, 124] width 277 height 5
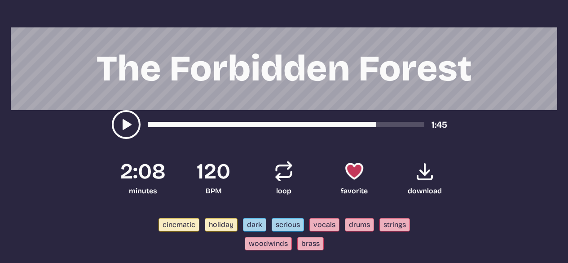
click at [126, 127] on use "play-pause toggle" at bounding box center [126, 124] width 14 height 14
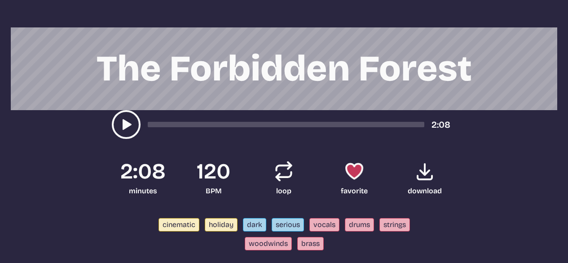
scroll to position [303, 0]
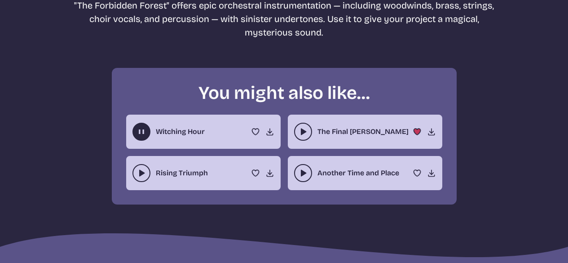
click at [144, 129] on use "play-pause toggle" at bounding box center [141, 131] width 9 height 9
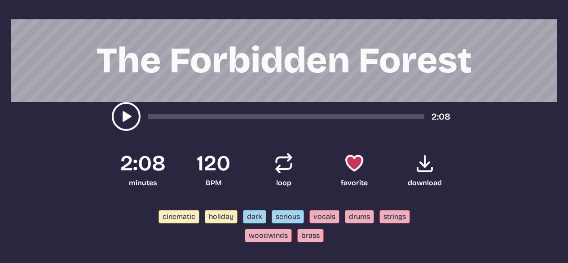
scroll to position [34, 0]
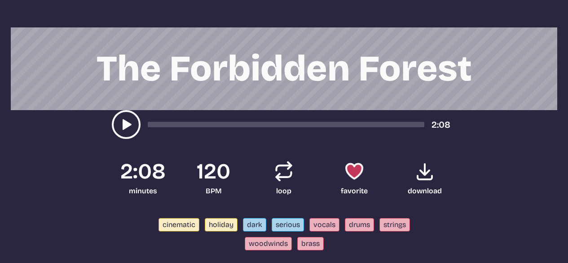
click at [426, 178] on use at bounding box center [425, 171] width 22 height 22
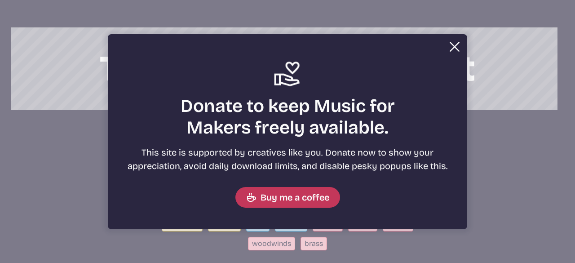
click at [340, 96] on h2 "Donate to keep Music for Makers freely available." at bounding box center [287, 116] width 323 height 43
click at [452, 44] on button "Close" at bounding box center [455, 47] width 18 height 18
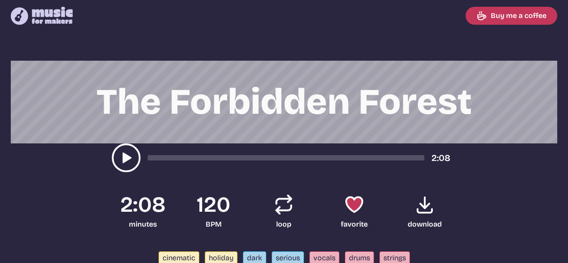
scroll to position [0, 0]
click at [131, 152] on icon "play-pause toggle" at bounding box center [126, 158] width 14 height 14
click at [168, 158] on div "song-time-bar" at bounding box center [286, 157] width 277 height 5
drag, startPoint x: 184, startPoint y: 159, endPoint x: 206, endPoint y: 157, distance: 22.1
click at [205, 157] on div "song-time-bar" at bounding box center [286, 157] width 277 height 5
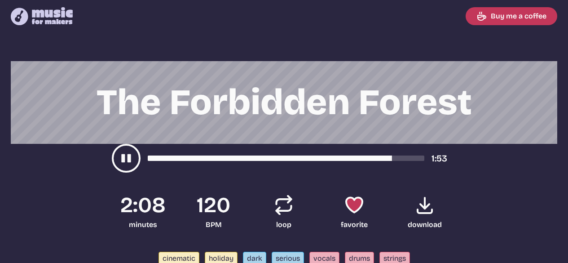
click at [131, 155] on icon "play-pause toggle" at bounding box center [126, 158] width 14 height 14
